Goal: Information Seeking & Learning: Compare options

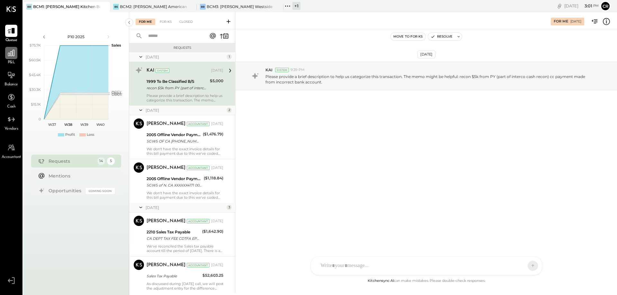
click at [13, 59] on div at bounding box center [11, 53] width 12 height 12
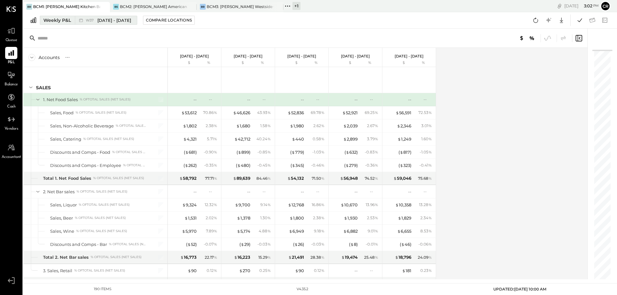
click at [56, 20] on div "Weekly P&L" at bounding box center [57, 20] width 28 height 6
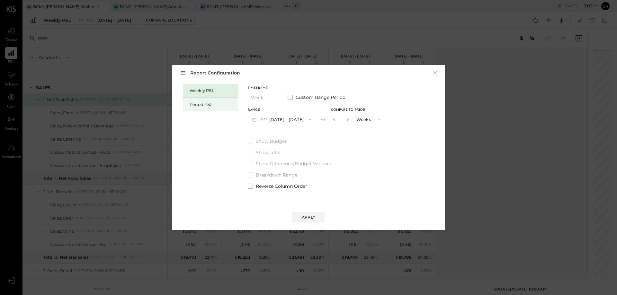
click at [188, 106] on div "Period P&L" at bounding box center [210, 105] width 55 height 14
click at [311, 119] on icon "button" at bounding box center [307, 119] width 5 height 5
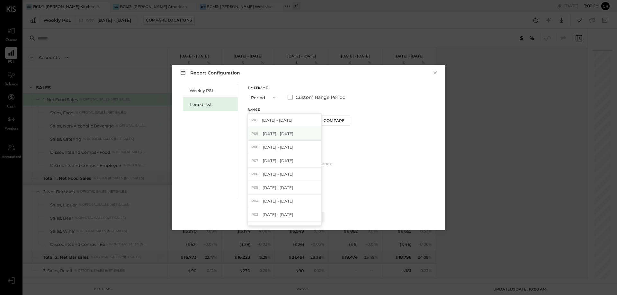
click at [304, 133] on div "P09 [DATE] - [DATE]" at bounding box center [284, 134] width 73 height 14
click at [251, 141] on span at bounding box center [250, 141] width 5 height 5
click at [304, 216] on div "Apply" at bounding box center [309, 217] width 14 height 5
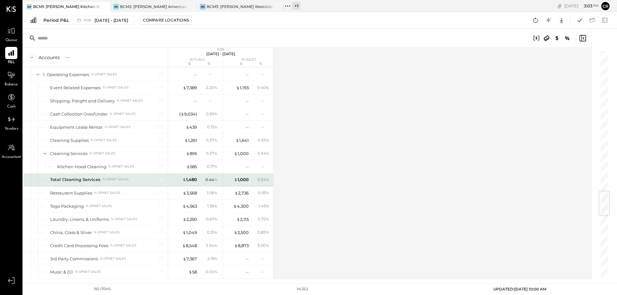
scroll to position [1093, 0]
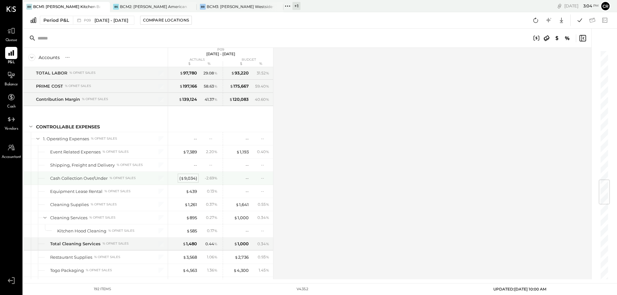
click at [188, 177] on div "( $ 9,034 )" at bounding box center [188, 179] width 18 height 6
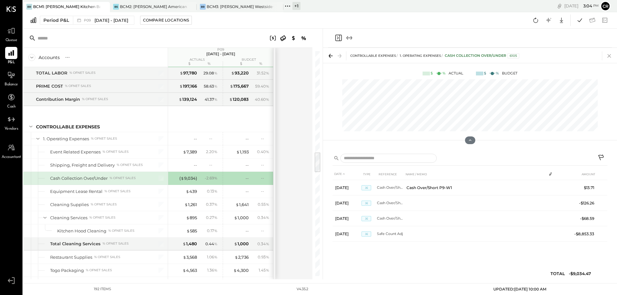
click at [610, 55] on icon at bounding box center [610, 56] width 4 height 4
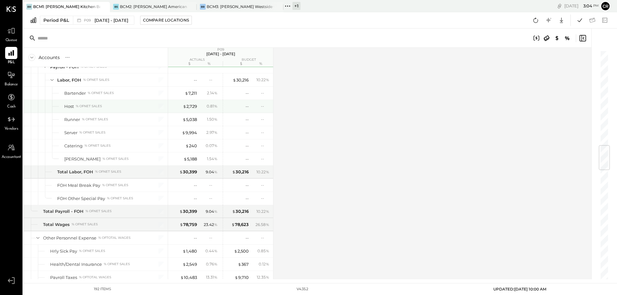
scroll to position [804, 0]
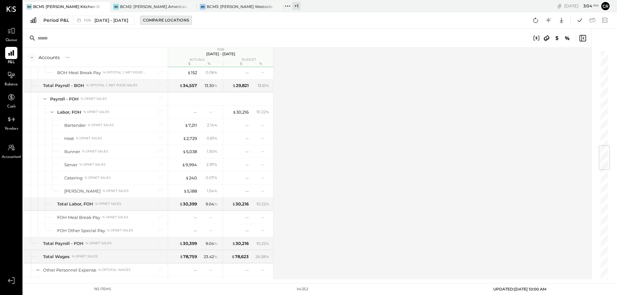
click at [177, 17] on div "Compare Locations" at bounding box center [166, 19] width 46 height 5
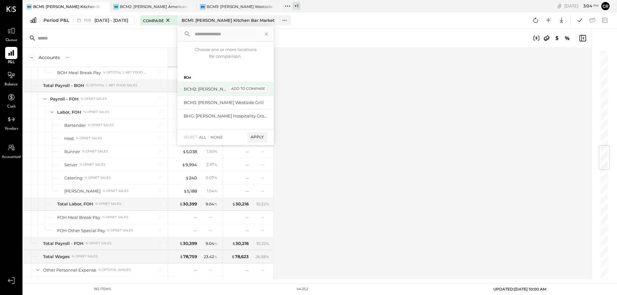
click at [258, 90] on div "add to compare" at bounding box center [248, 89] width 39 height 8
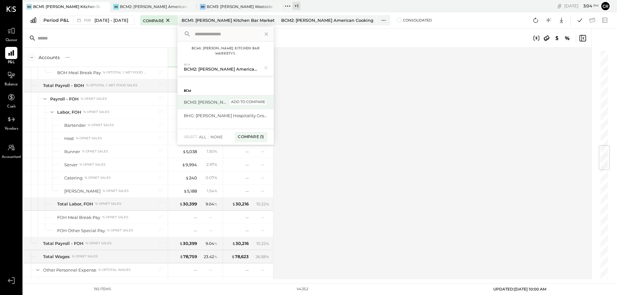
click at [262, 102] on div "add to compare" at bounding box center [248, 102] width 39 height 8
click at [256, 140] on div "Compare (2)" at bounding box center [250, 140] width 33 height 10
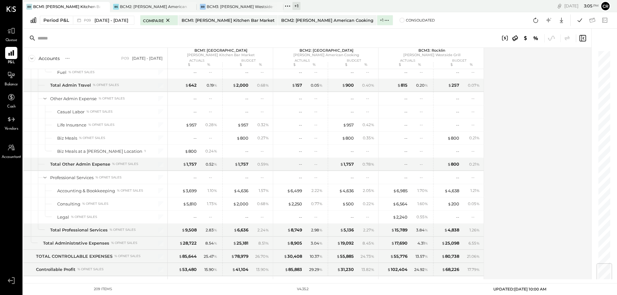
scroll to position [1796, 0]
